Goal: Task Accomplishment & Management: Use online tool/utility

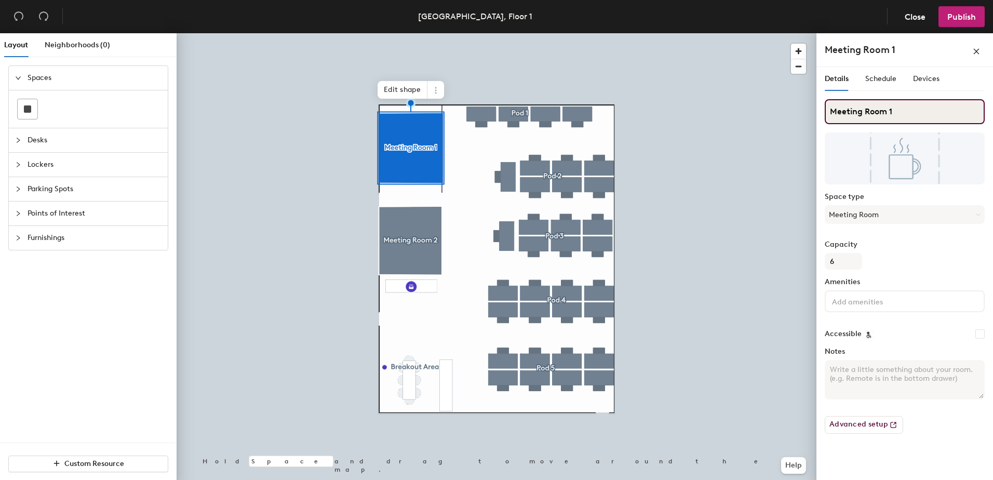
click at [648, 125] on div "Layout Neighborhoods (0) Spaces Desks Lockers Parking Spots Points of Interest …" at bounding box center [496, 258] width 993 height 451
type input "Grand Central"
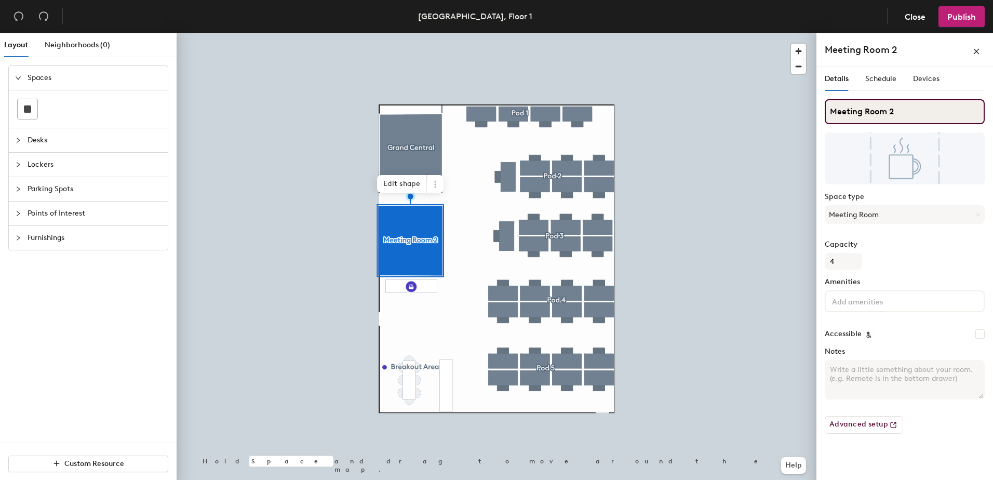
click at [520, 116] on div "Layout Neighborhoods (0) Spaces Desks Lockers Parking Spots Points of Interest …" at bounding box center [496, 258] width 993 height 451
type input "Snow Hill"
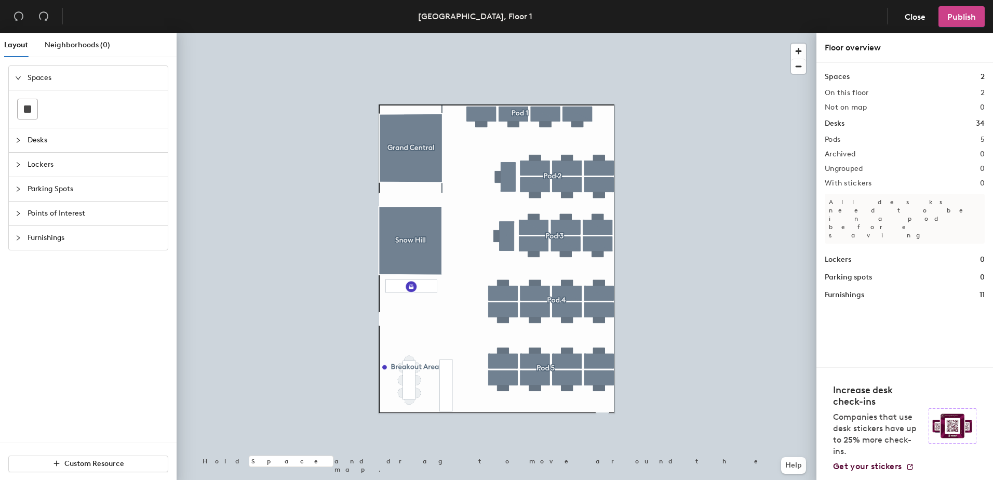
click at [963, 18] on span "Publish" at bounding box center [961, 17] width 29 height 10
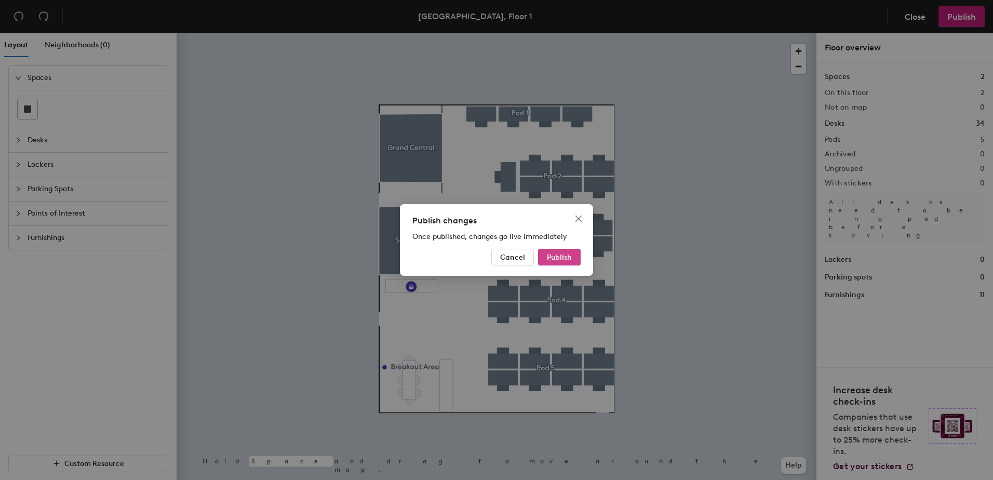
click at [560, 257] on span "Publish" at bounding box center [559, 257] width 25 height 9
